Goal: Task Accomplishment & Management: Manage account settings

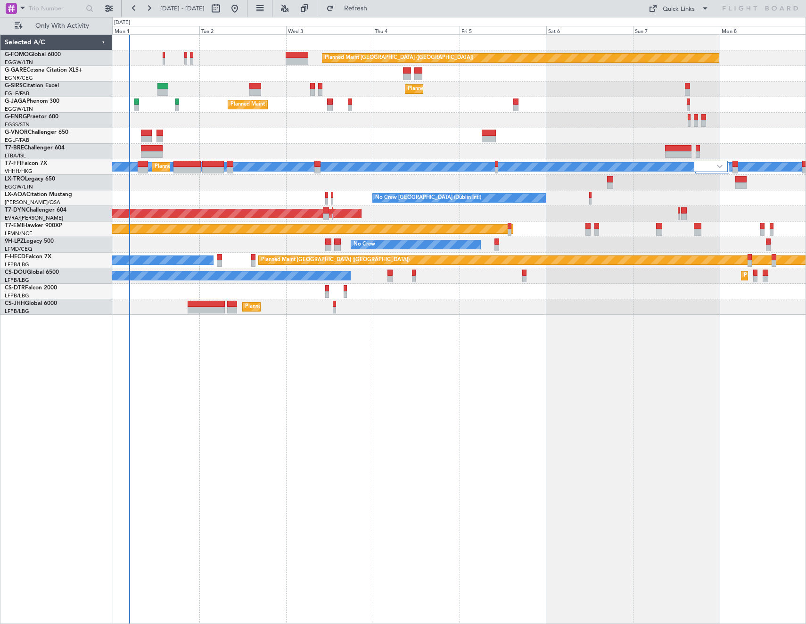
click at [165, 55] on div "Planned Maint [GEOGRAPHIC_DATA] ([GEOGRAPHIC_DATA])" at bounding box center [459, 58] width 694 height 16
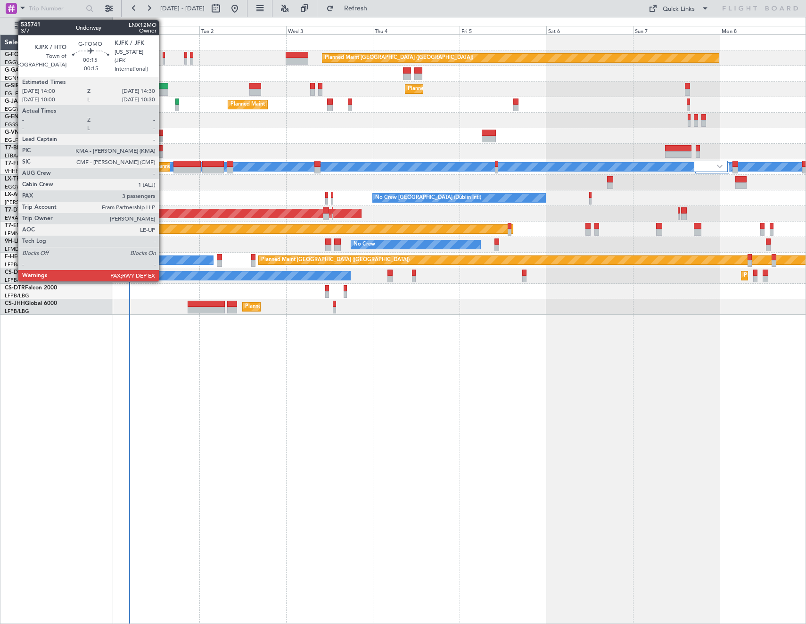
click at [163, 53] on div at bounding box center [164, 55] width 2 height 7
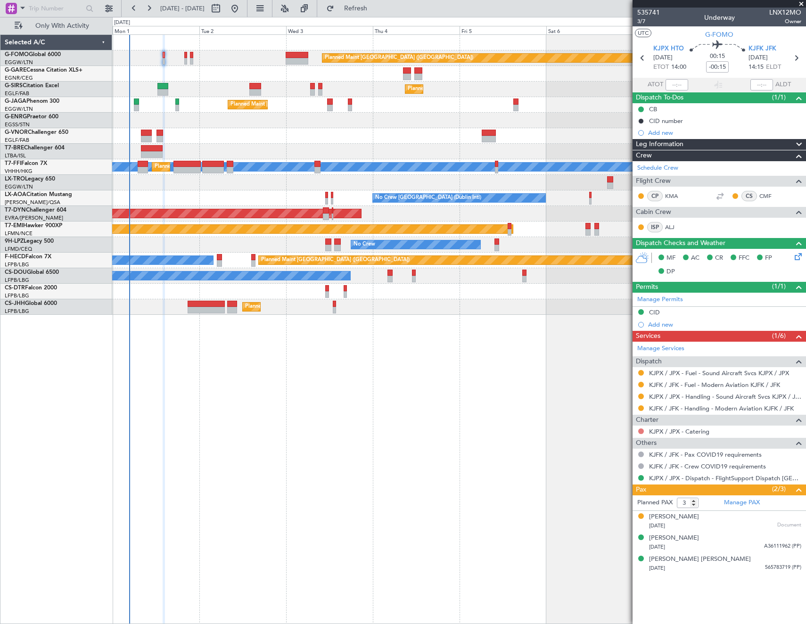
click at [641, 333] on button at bounding box center [641, 432] width 6 height 6
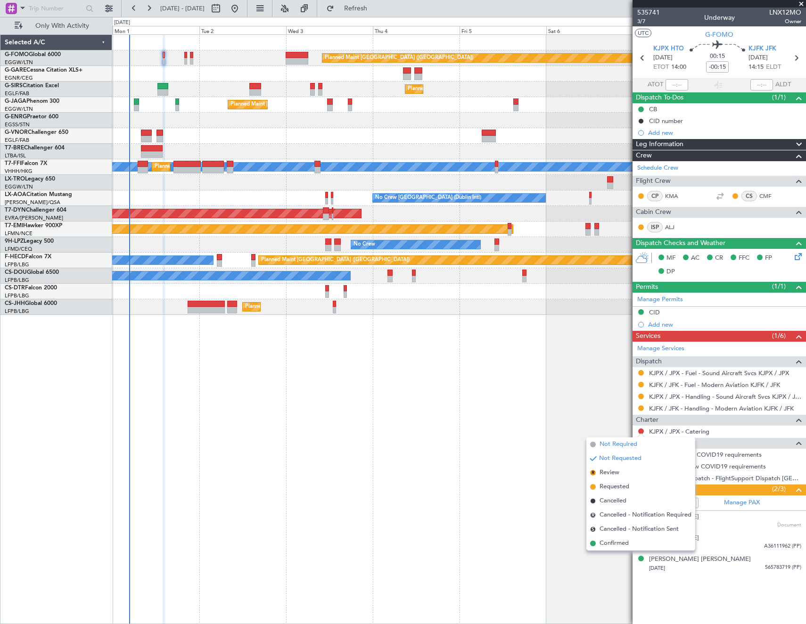
click at [616, 333] on span "Not Required" at bounding box center [619, 444] width 38 height 9
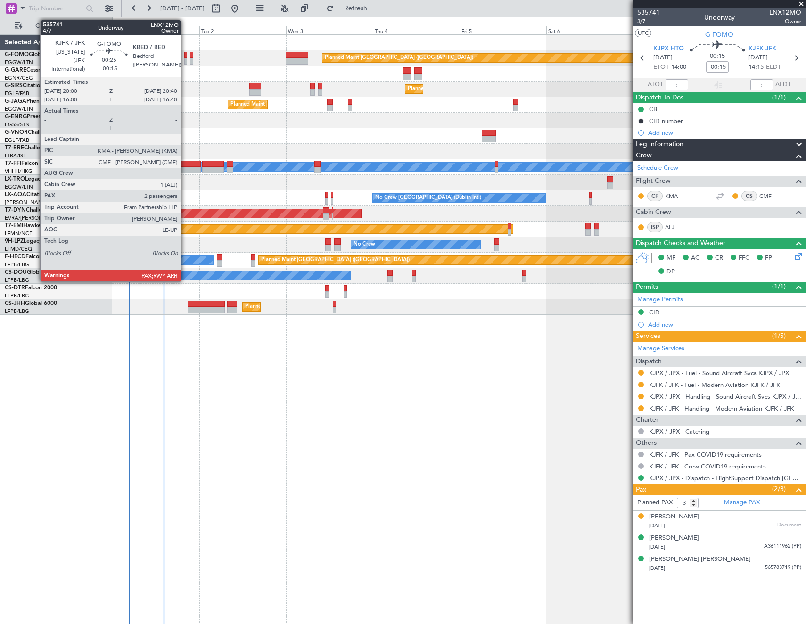
click at [185, 57] on div at bounding box center [185, 55] width 3 height 7
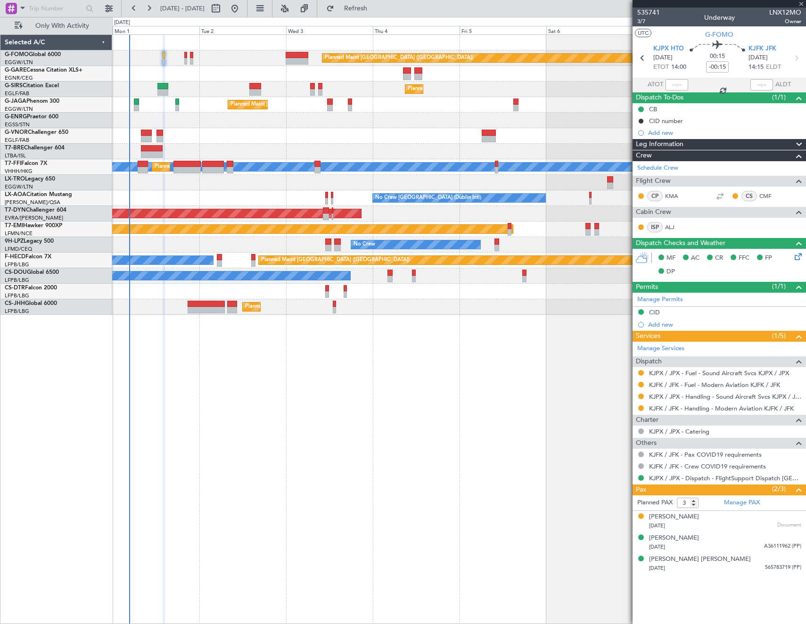
type input "2"
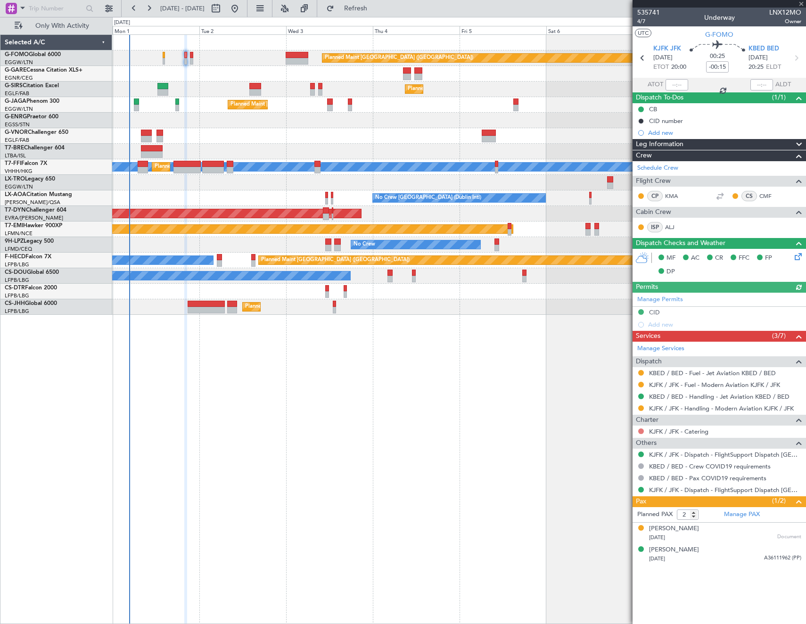
click at [643, 333] on button at bounding box center [641, 432] width 6 height 6
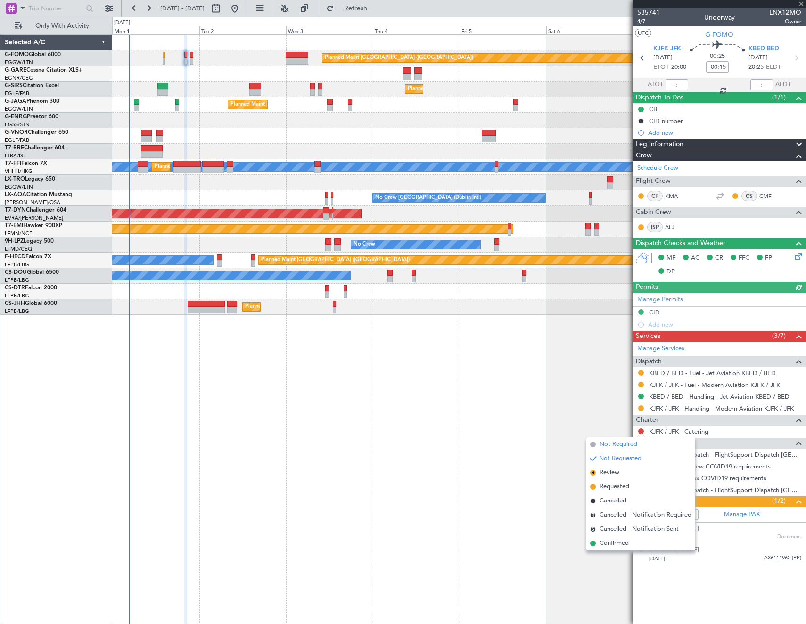
click at [608, 333] on span "Not Required" at bounding box center [619, 444] width 38 height 9
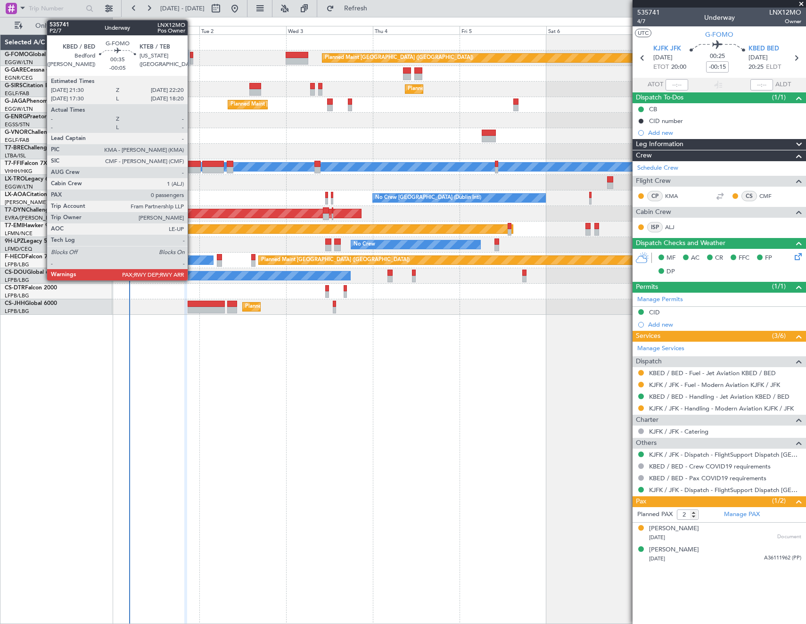
click at [192, 55] on div at bounding box center [191, 55] width 3 height 7
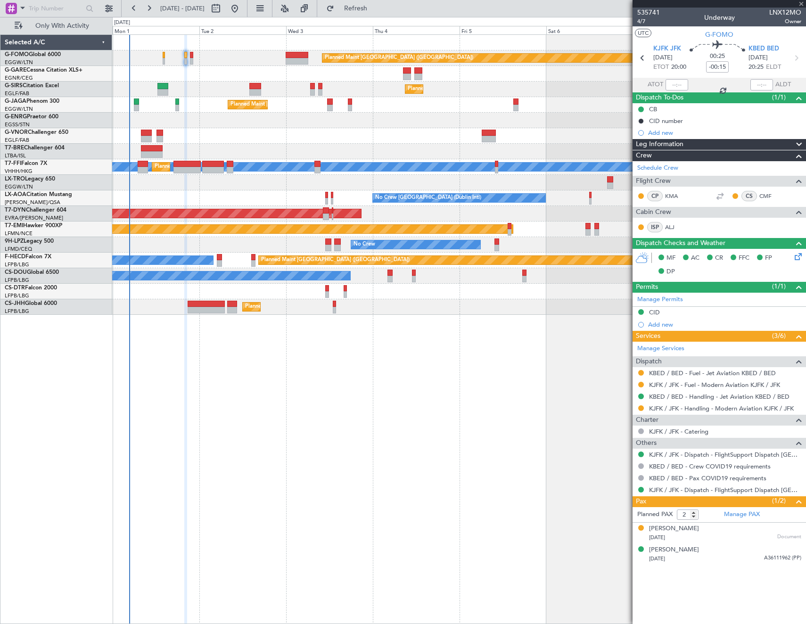
type input "-00:05"
type input "0"
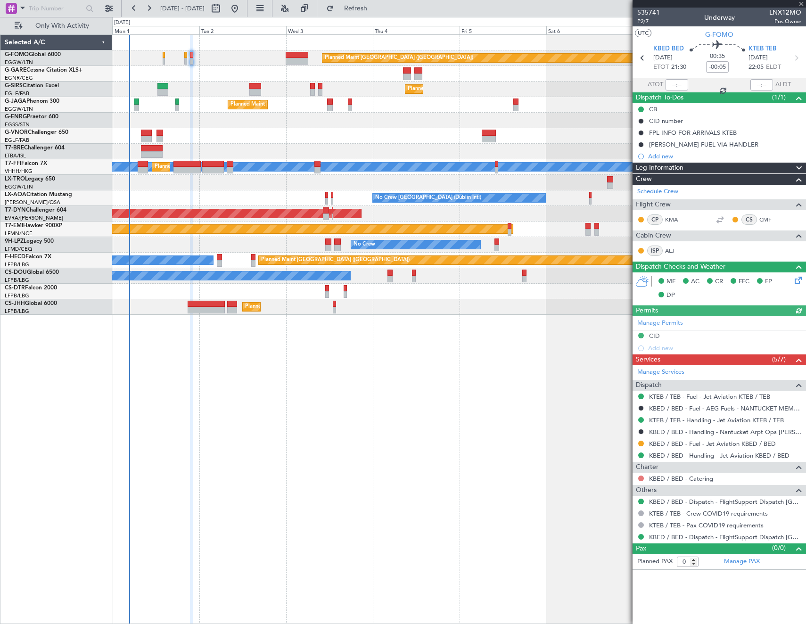
click at [639, 333] on button at bounding box center [641, 479] width 6 height 6
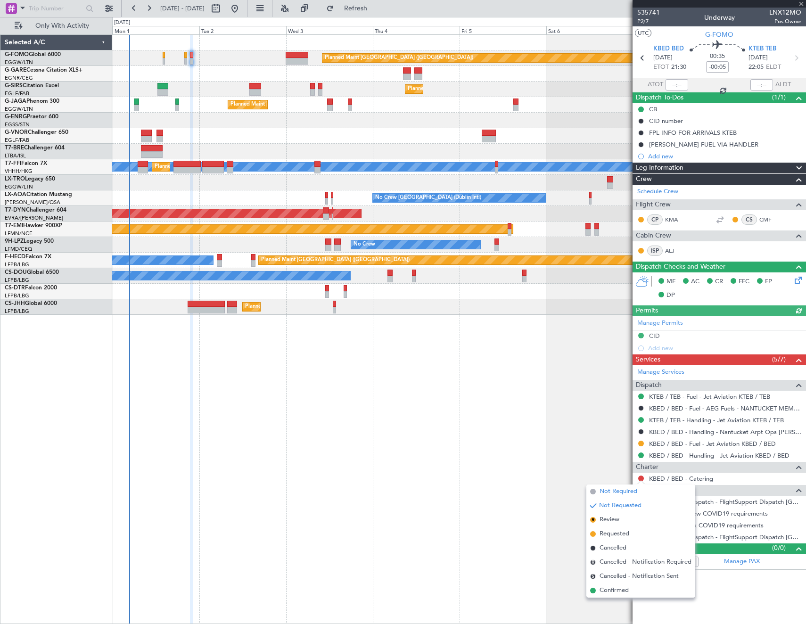
click at [610, 333] on span "Not Required" at bounding box center [619, 491] width 38 height 9
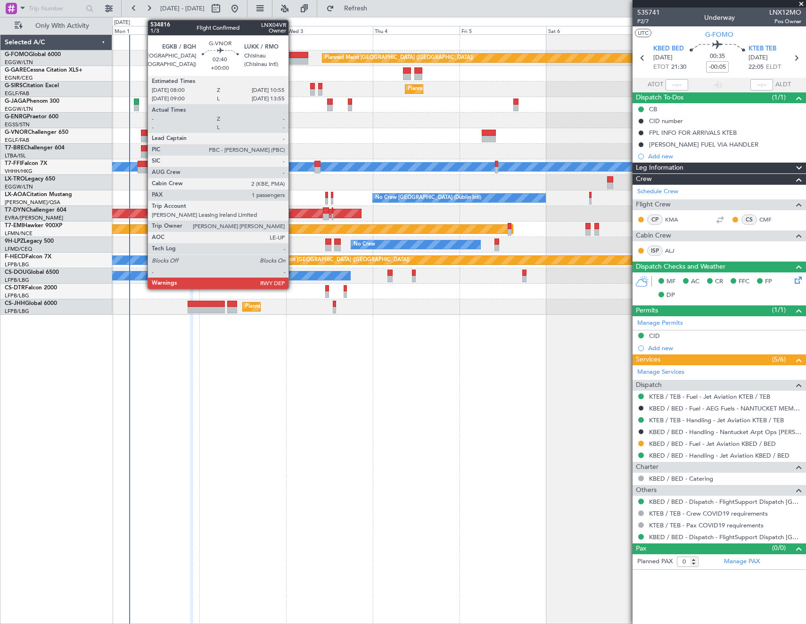
click at [143, 131] on div at bounding box center [146, 133] width 11 height 7
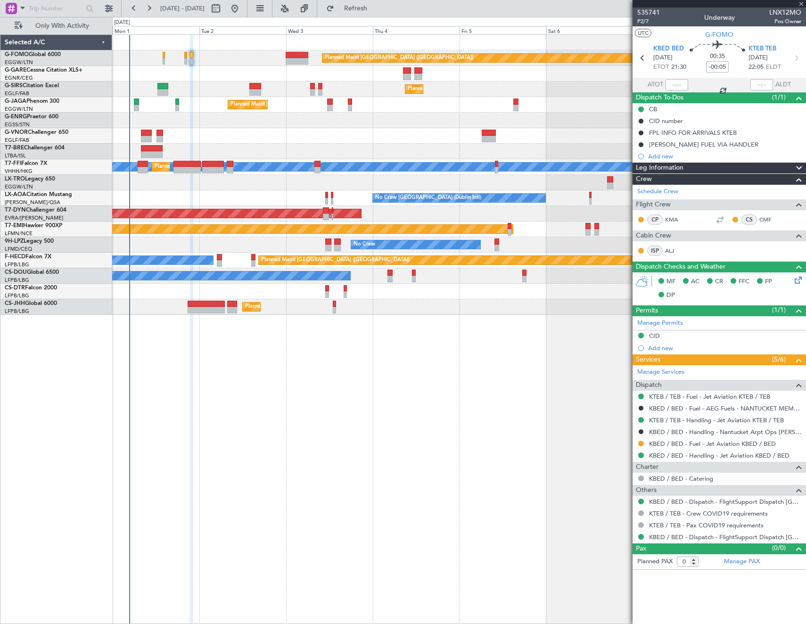
type input "1"
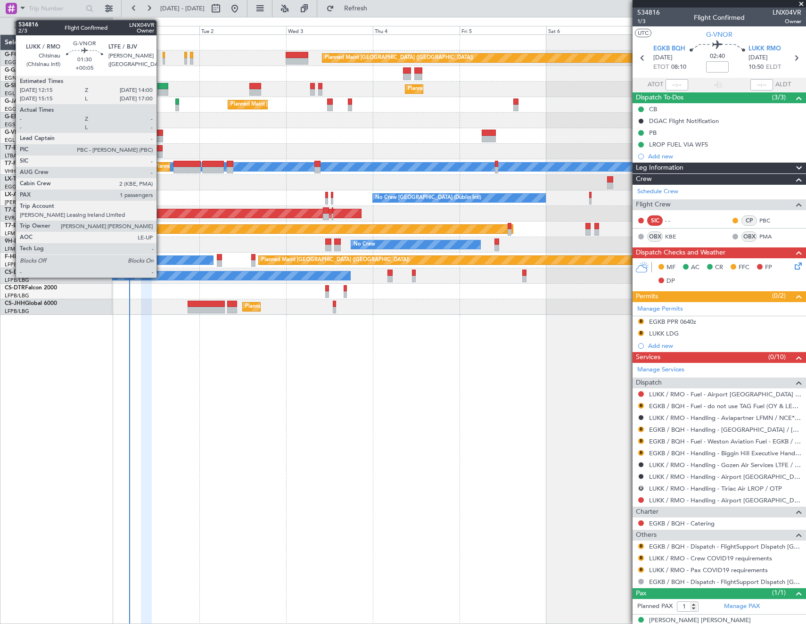
click at [161, 132] on div at bounding box center [160, 133] width 7 height 7
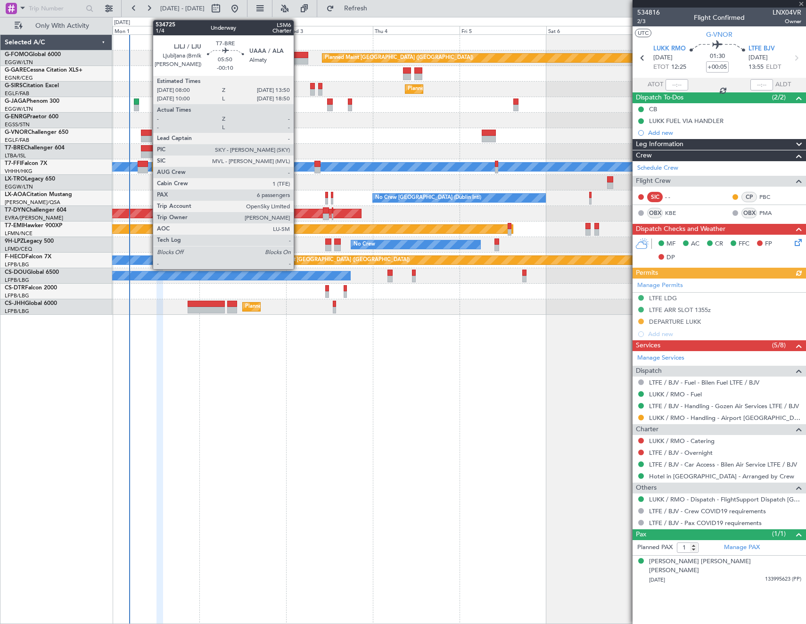
click at [148, 152] on div at bounding box center [151, 154] width 21 height 7
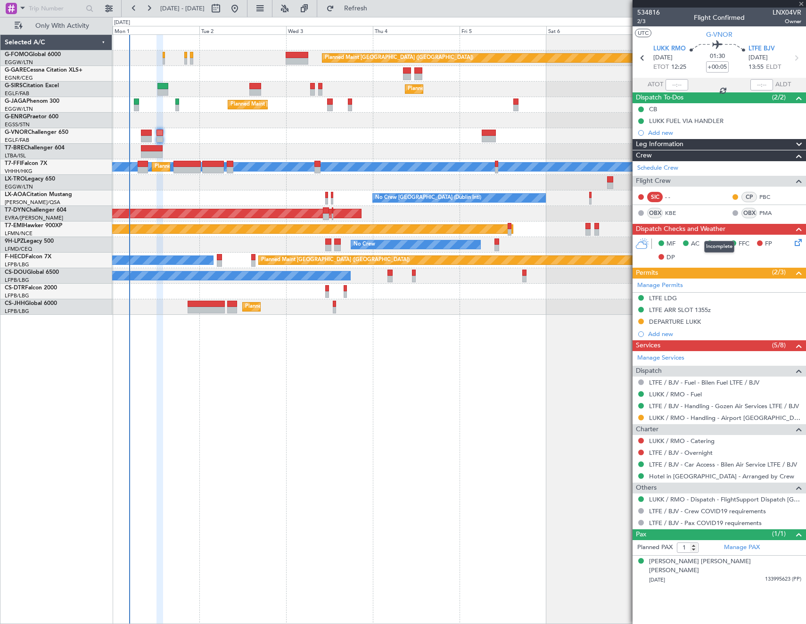
type input "-00:10"
type input "6"
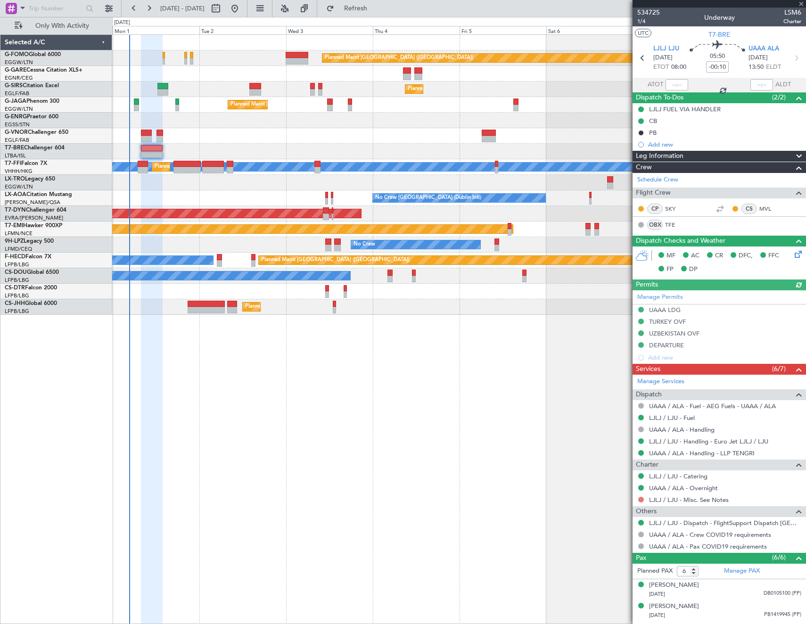
click at [640, 333] on button at bounding box center [641, 500] width 6 height 6
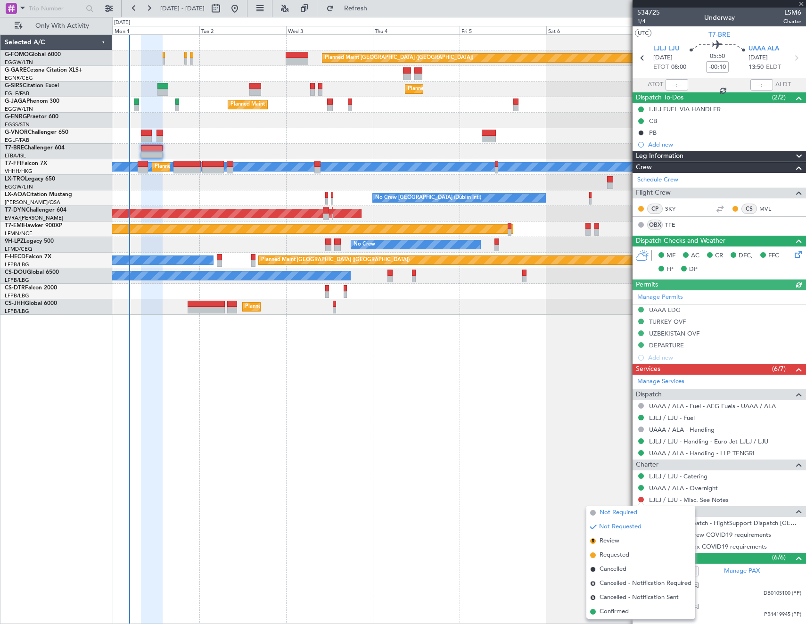
click at [607, 333] on span "Not Required" at bounding box center [619, 512] width 38 height 9
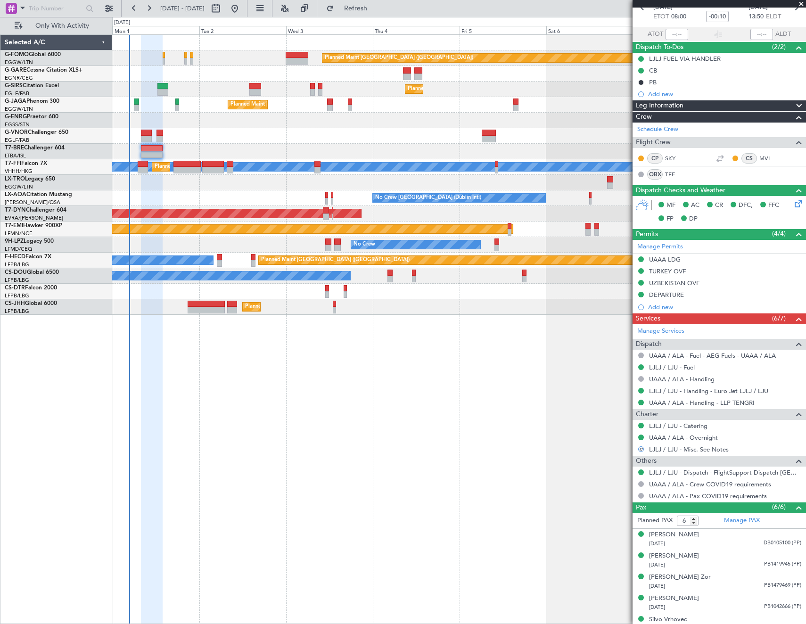
scroll to position [82, 0]
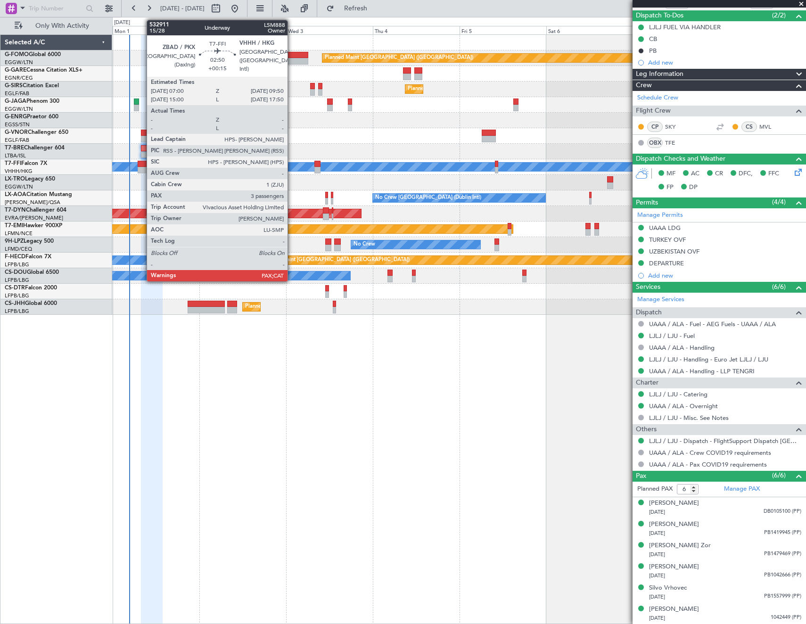
click at [142, 167] on div at bounding box center [143, 170] width 10 height 7
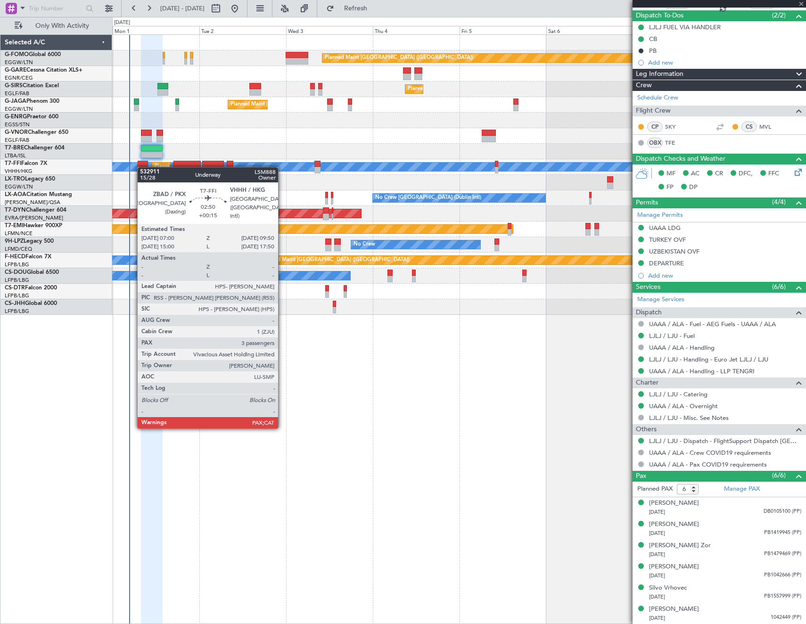
type input "+00:15"
type input "5"
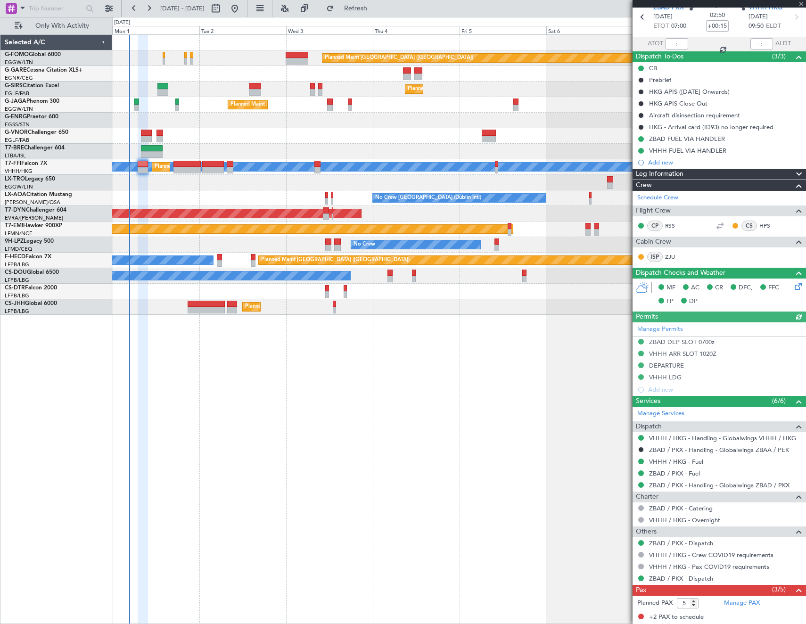
scroll to position [103, 0]
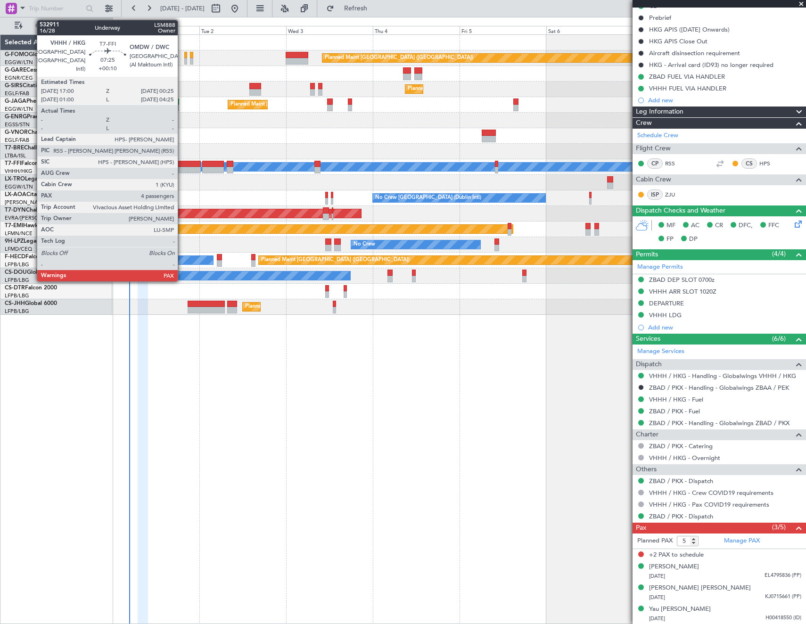
click at [182, 165] on div at bounding box center [186, 164] width 27 height 7
type input "+00:10"
type input "4"
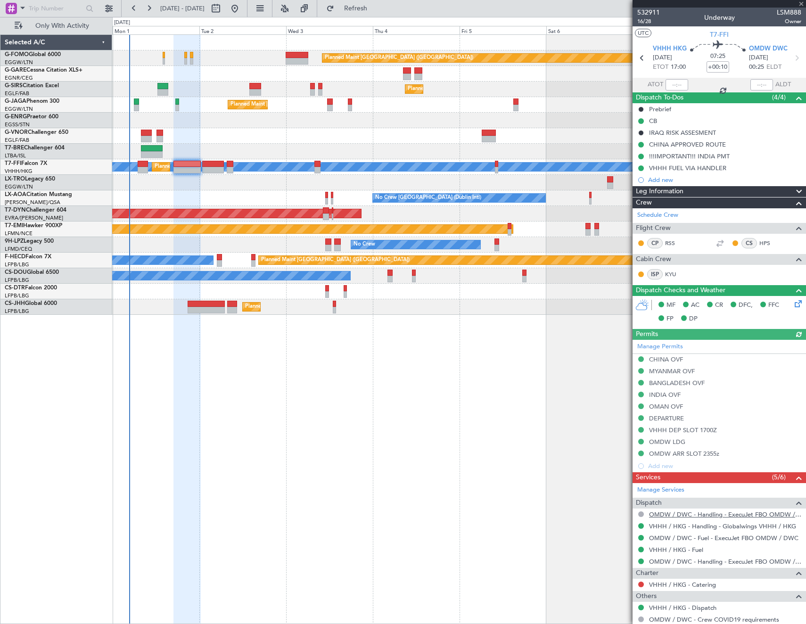
scroll to position [124, 0]
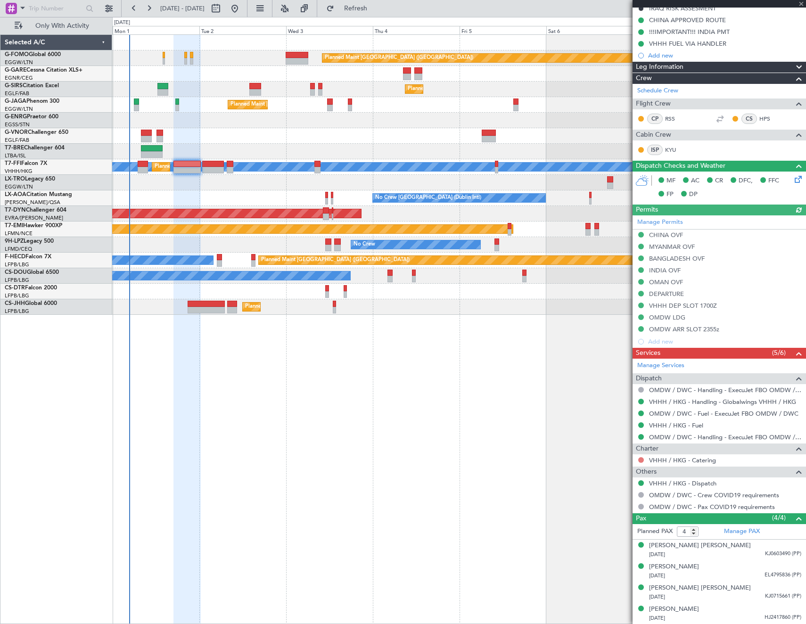
click at [641, 333] on button at bounding box center [641, 460] width 6 height 6
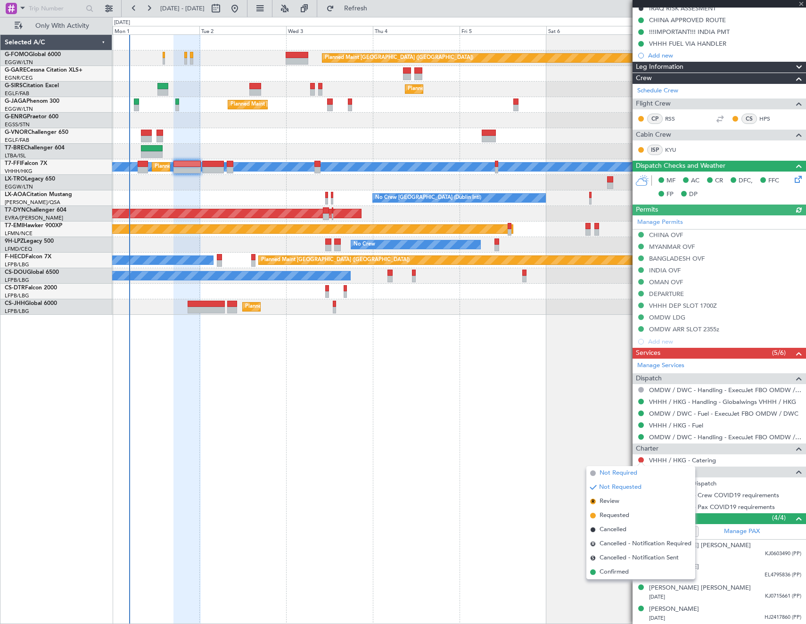
click at [605, 333] on span "Not Required" at bounding box center [619, 473] width 38 height 9
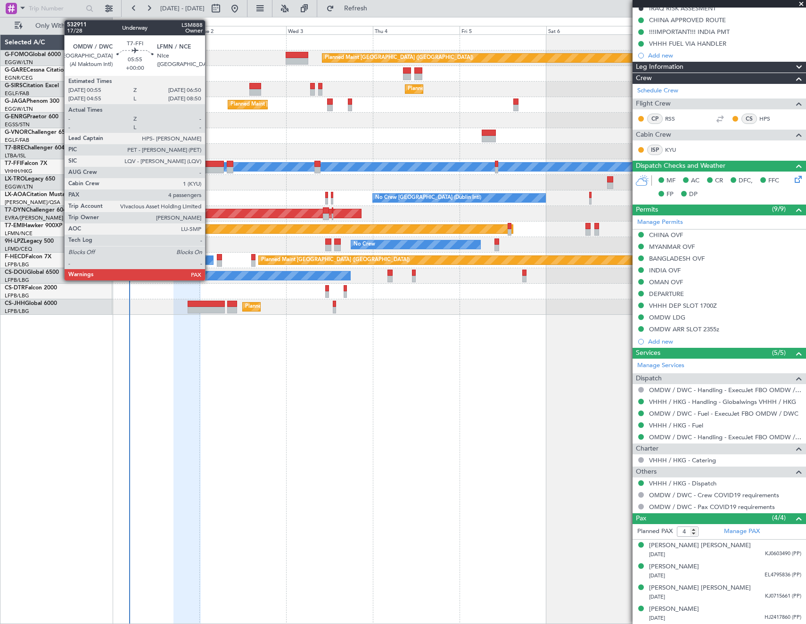
click at [209, 170] on div at bounding box center [213, 170] width 22 height 7
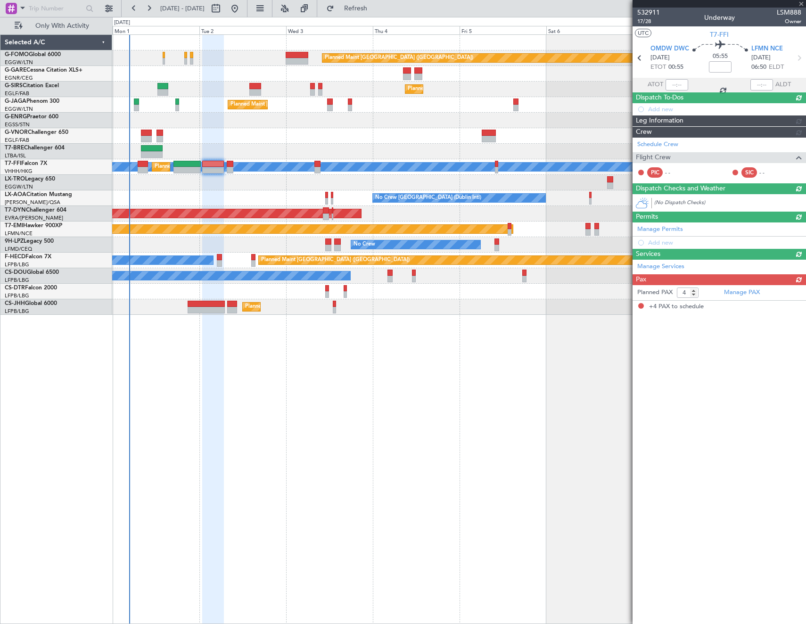
scroll to position [0, 0]
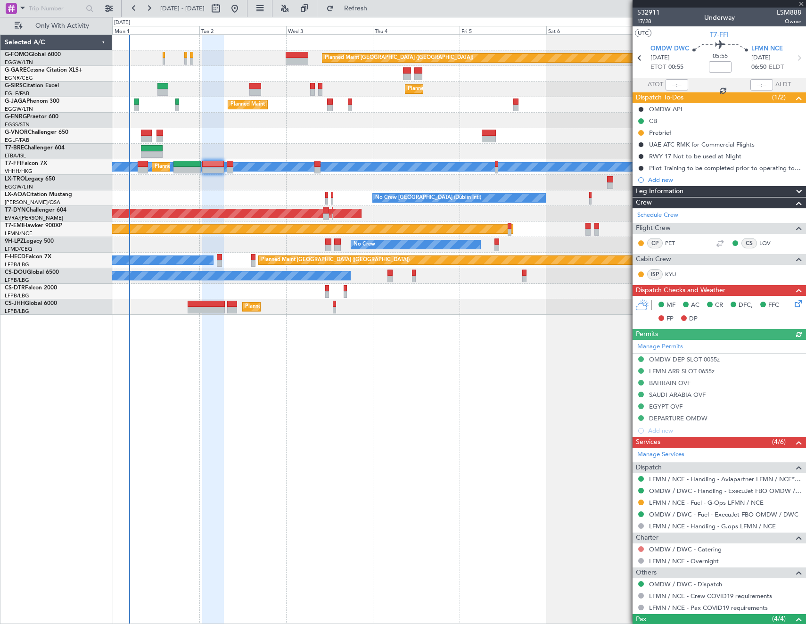
click at [641, 333] on button at bounding box center [641, 549] width 6 height 6
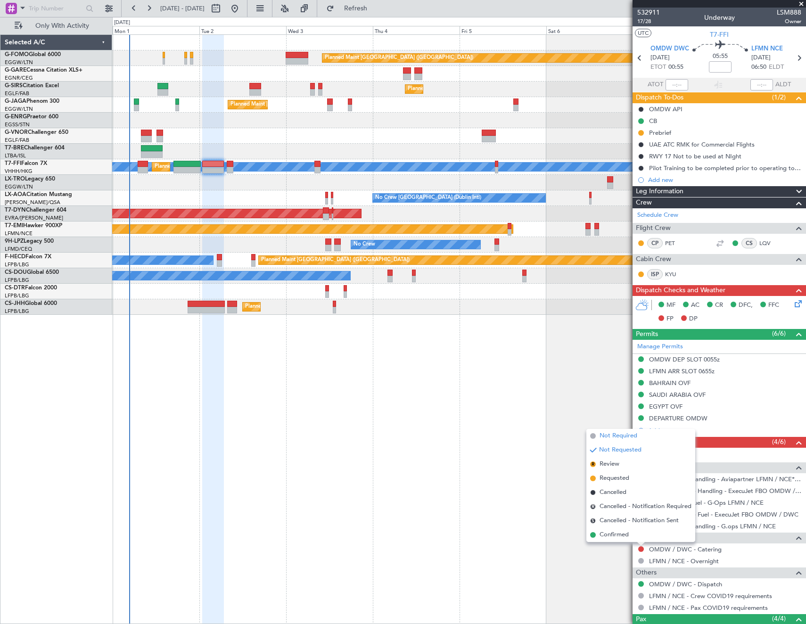
click at [607, 333] on span "Not Required" at bounding box center [619, 435] width 38 height 9
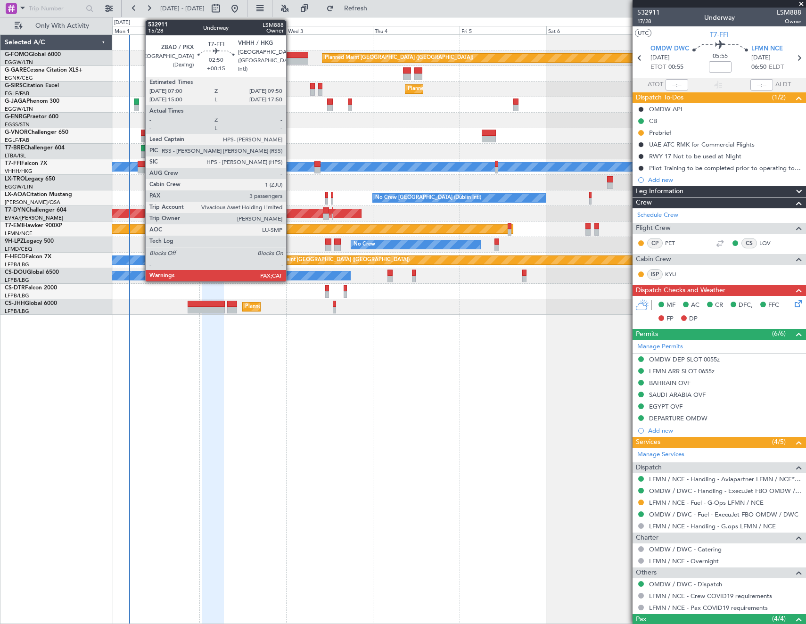
click at [140, 168] on div at bounding box center [143, 170] width 10 height 7
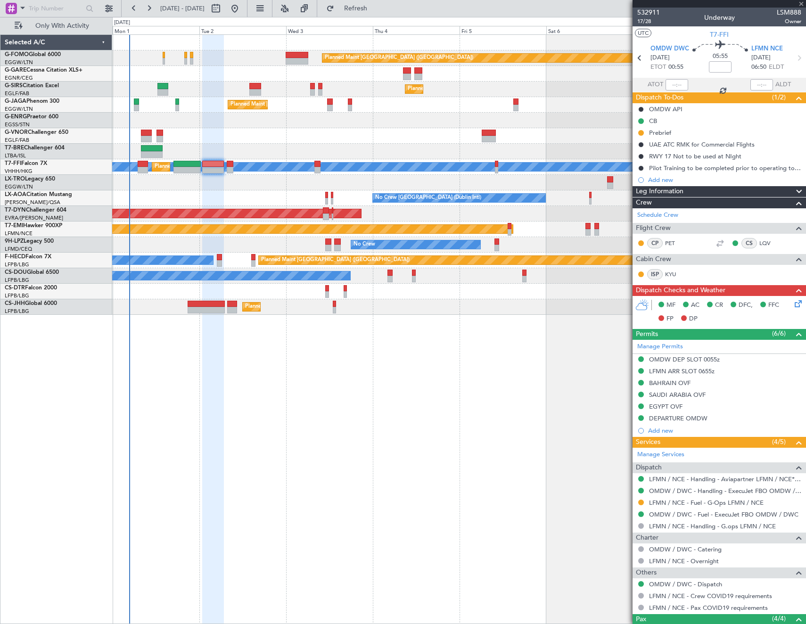
type input "+00:15"
type input "5"
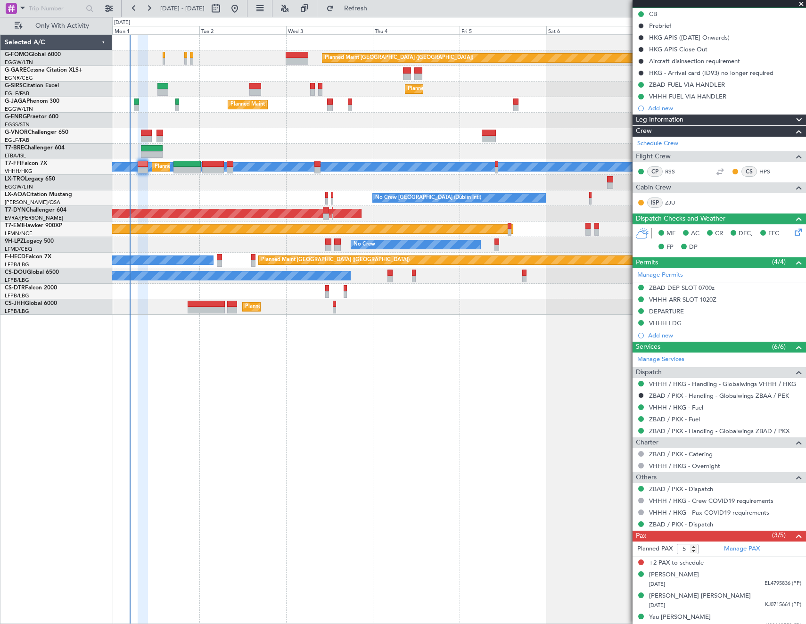
scroll to position [103, 0]
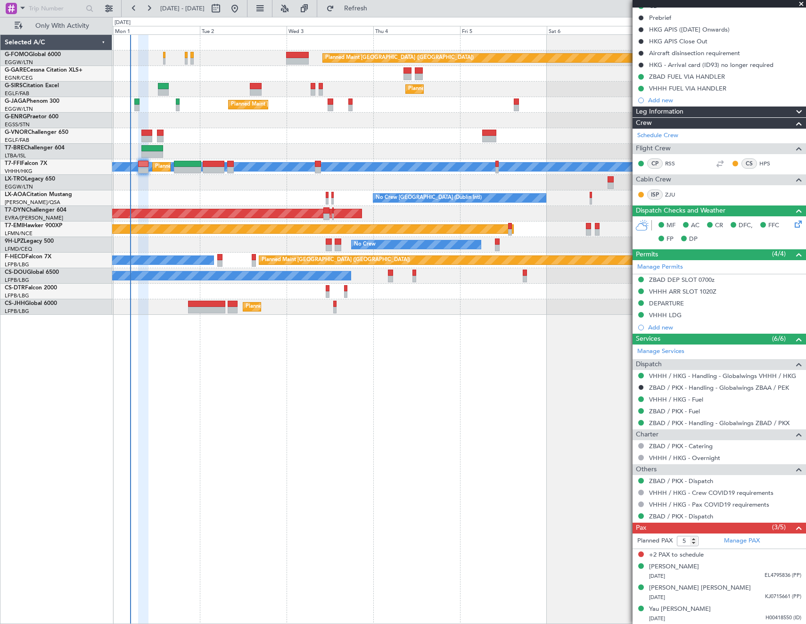
click at [174, 198] on div "No Crew [GEOGRAPHIC_DATA] (Dublin Intl)" at bounding box center [459, 198] width 694 height 16
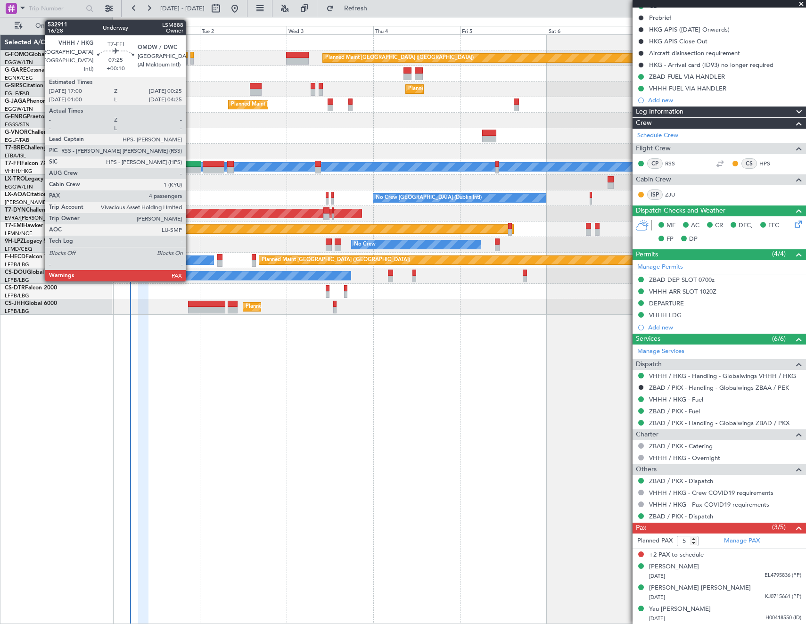
click at [190, 165] on div at bounding box center [187, 164] width 27 height 7
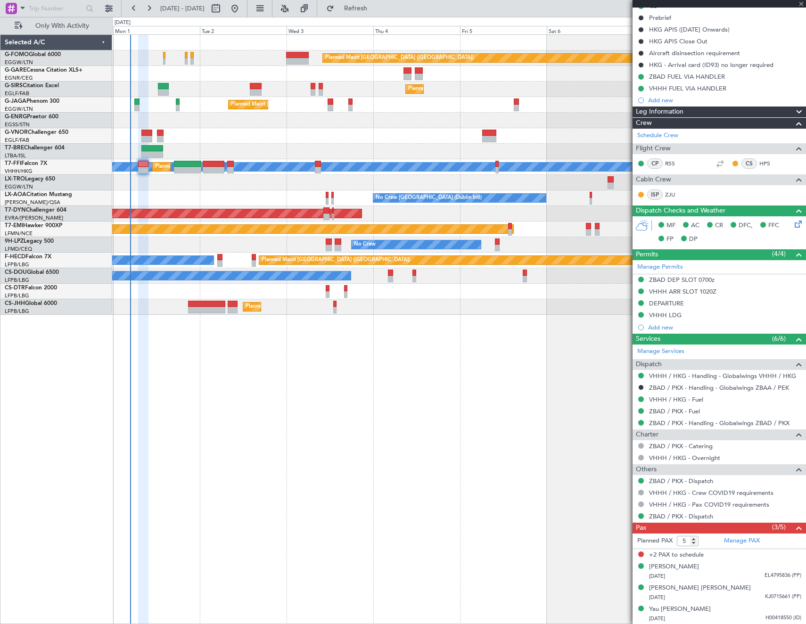
type input "+00:10"
type input "4"
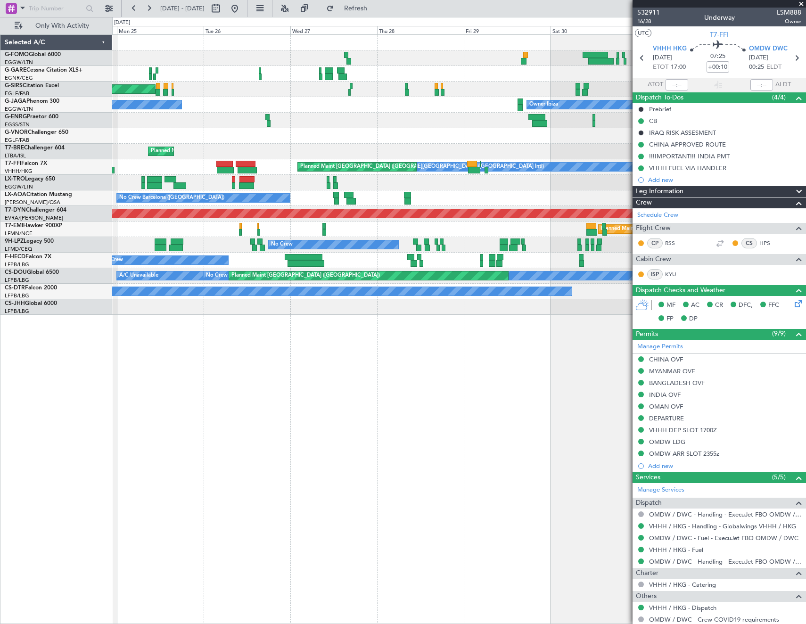
click at [720, 197] on html "[DATE] - [DATE] Refresh Quick Links Only With Activity Planned Maint [GEOGRAPHI…" at bounding box center [403, 312] width 806 height 624
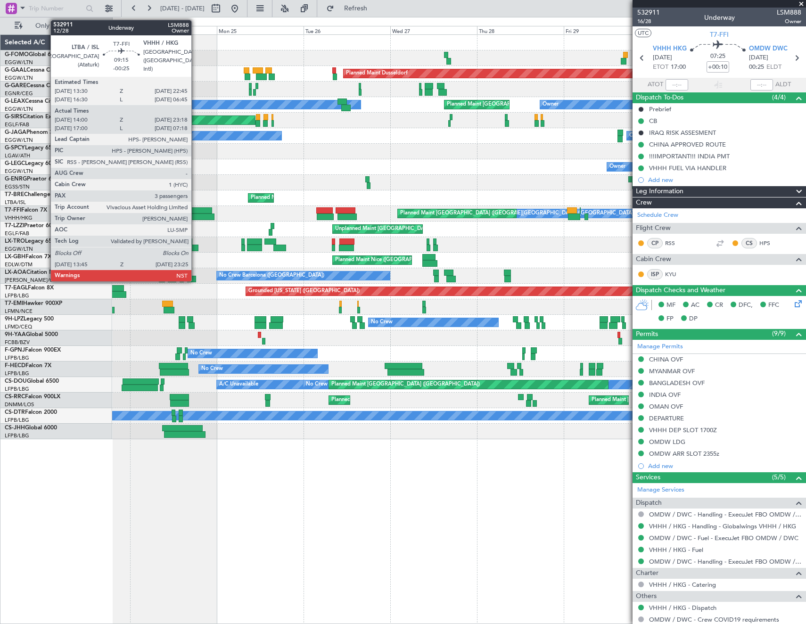
click at [196, 212] on div at bounding box center [195, 210] width 33 height 7
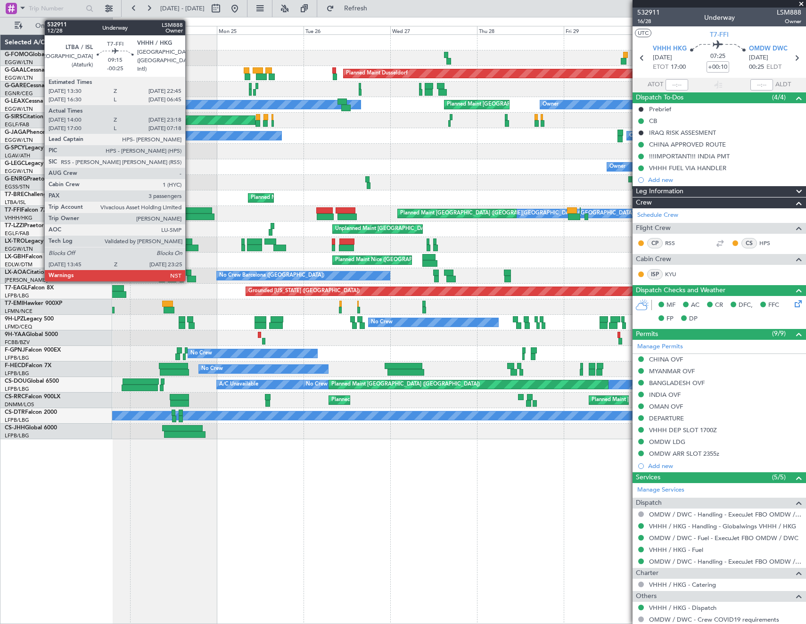
click at [190, 214] on div at bounding box center [197, 217] width 35 height 7
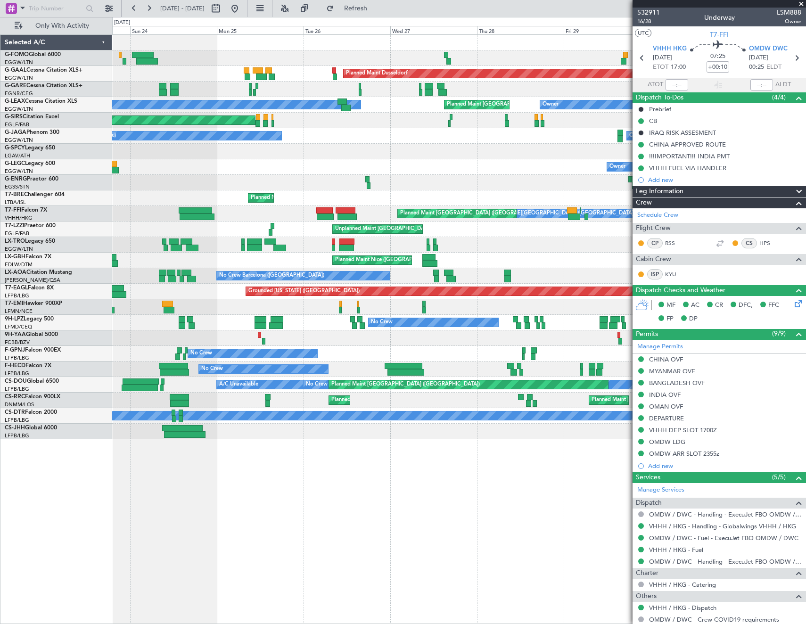
click at [9, 208] on div "Planned Maint Dusseldorf Owner Planned Maint [GEOGRAPHIC_DATA] ([GEOGRAPHIC_DAT…" at bounding box center [403, 320] width 806 height 607
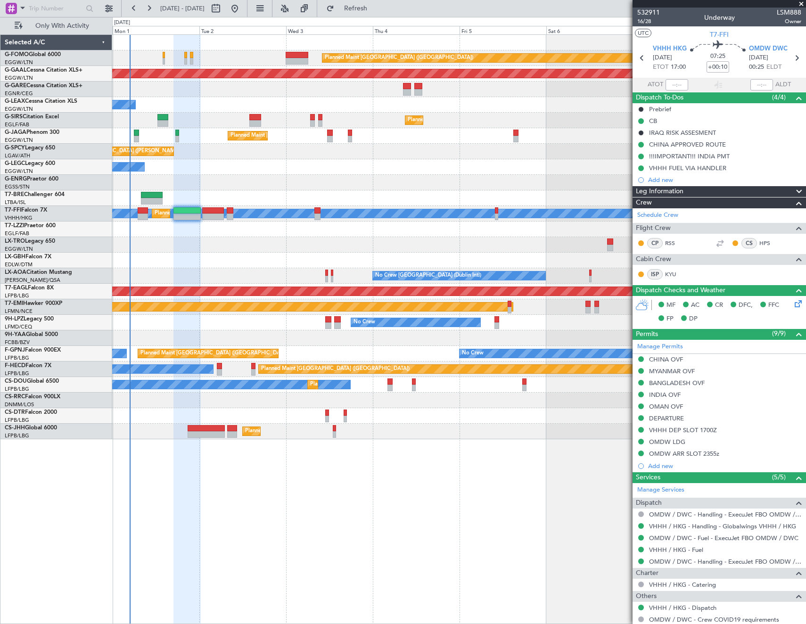
click at [194, 200] on div "Planned Maint [GEOGRAPHIC_DATA] ([GEOGRAPHIC_DATA]) Planned [GEOGRAPHIC_DATA] O…" at bounding box center [459, 237] width 694 height 405
